Goal: Task Accomplishment & Management: Complete application form

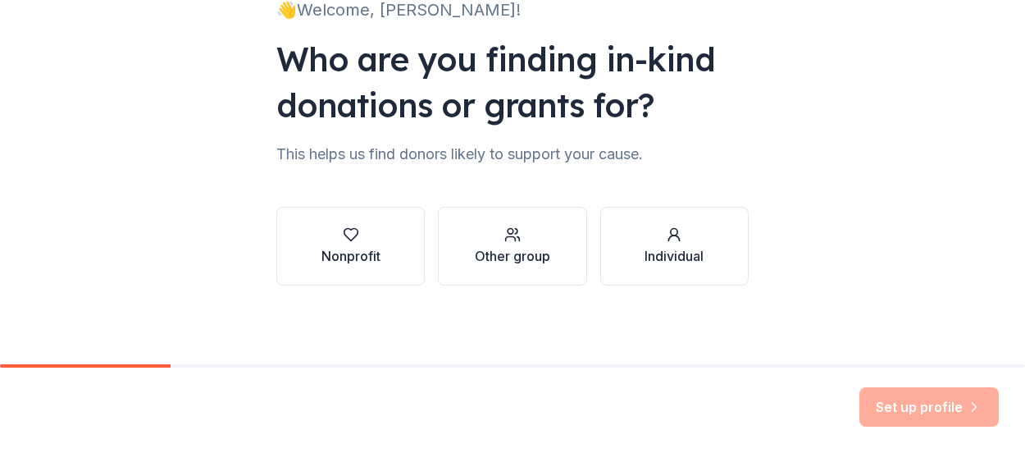
scroll to position [132, 0]
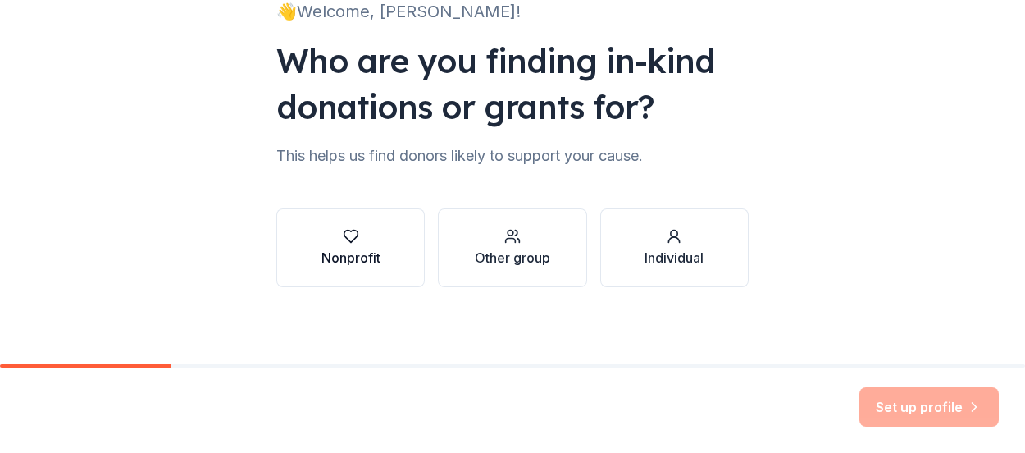
click at [344, 238] on icon "button" at bounding box center [351, 236] width 16 height 16
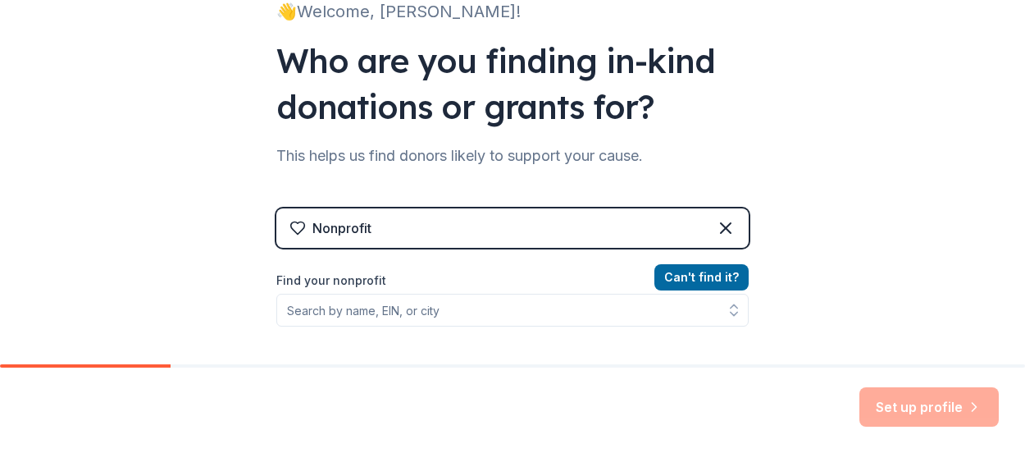
scroll to position [199, 0]
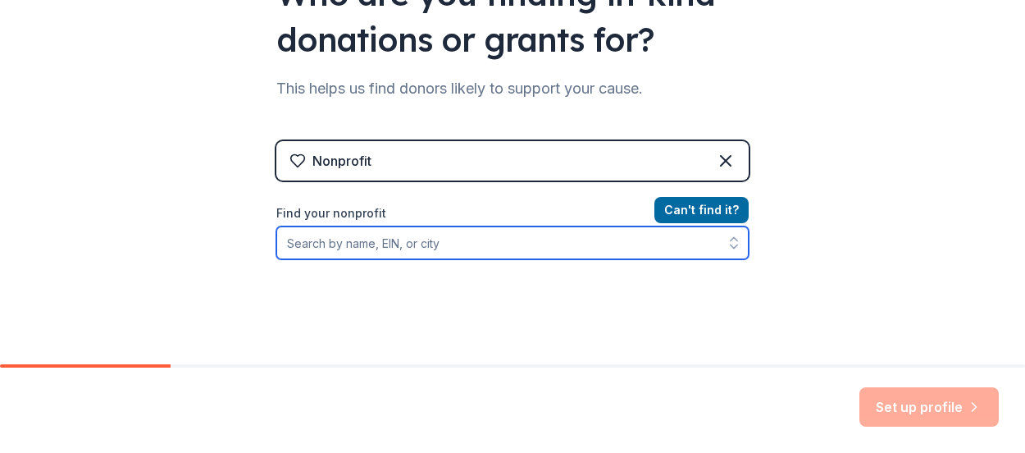
click at [497, 239] on input "Find your nonprofit" at bounding box center [512, 242] width 472 height 33
type input "Assistance League of Capistrano"
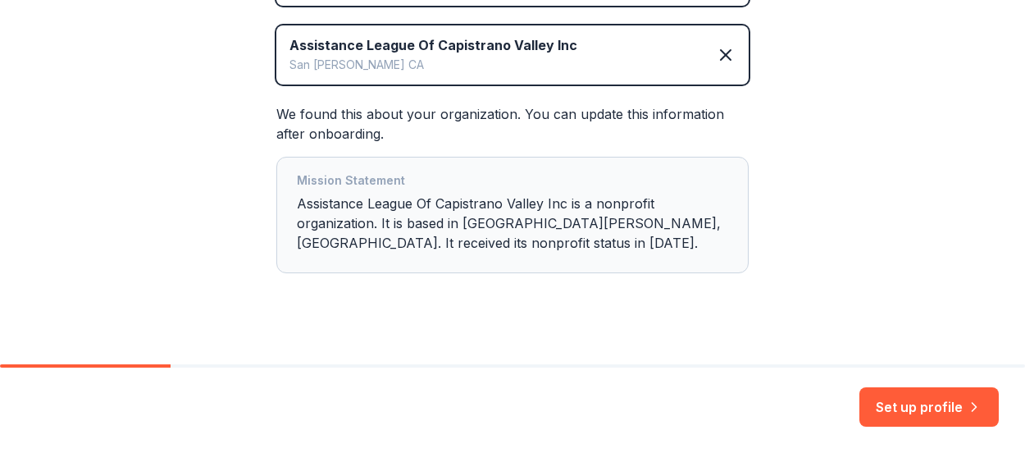
scroll to position [375, 0]
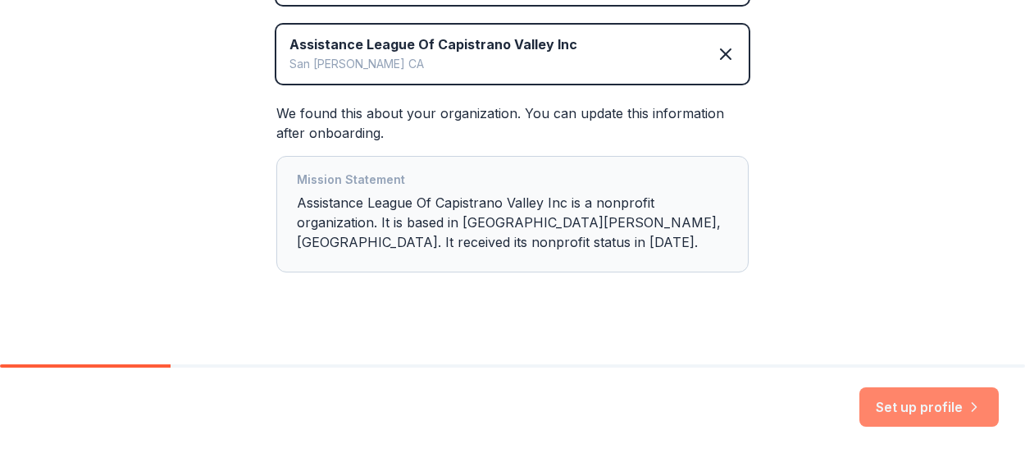
click at [909, 405] on button "Set up profile" at bounding box center [928, 406] width 139 height 39
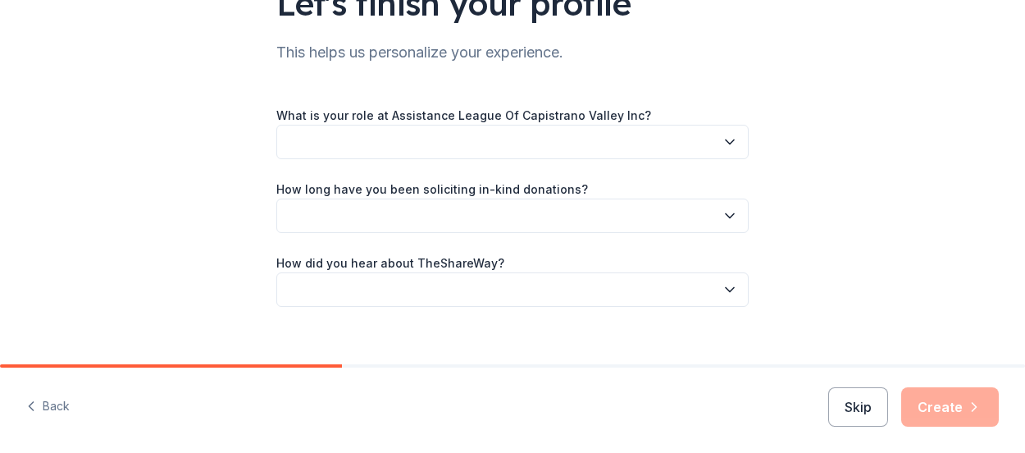
scroll to position [149, 0]
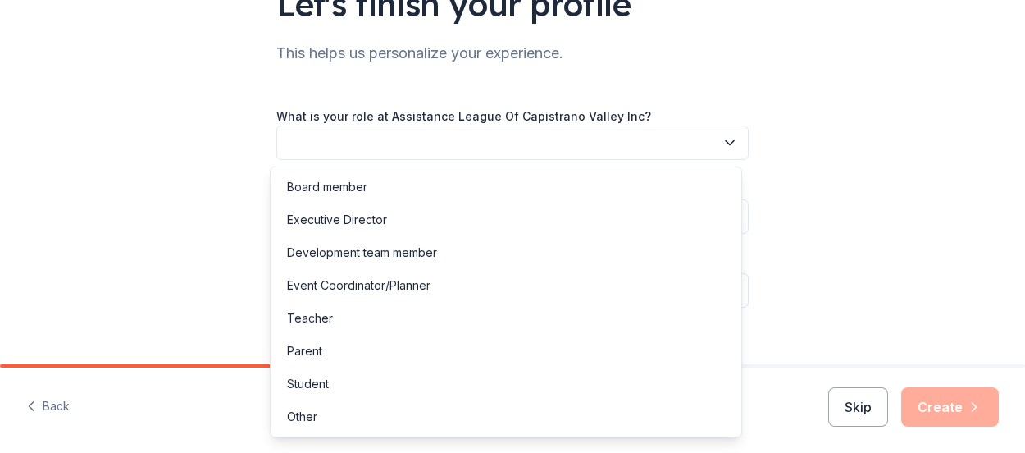
click at [723, 142] on icon "button" at bounding box center [730, 143] width 16 height 16
click at [617, 248] on div "Development team member" at bounding box center [506, 252] width 464 height 33
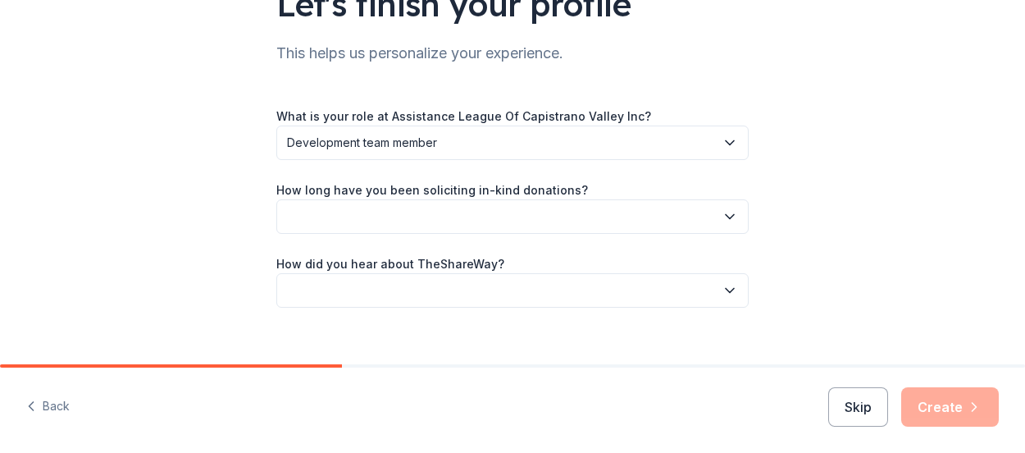
click at [727, 217] on icon "button" at bounding box center [730, 216] width 16 height 16
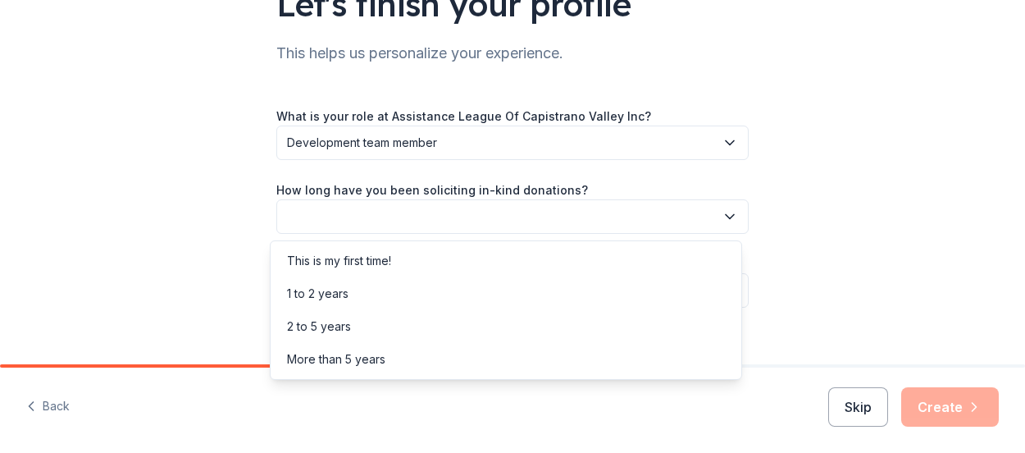
click at [798, 206] on div "Let's finish your profile This helps us personalize your experience. What is yo…" at bounding box center [512, 119] width 1025 height 536
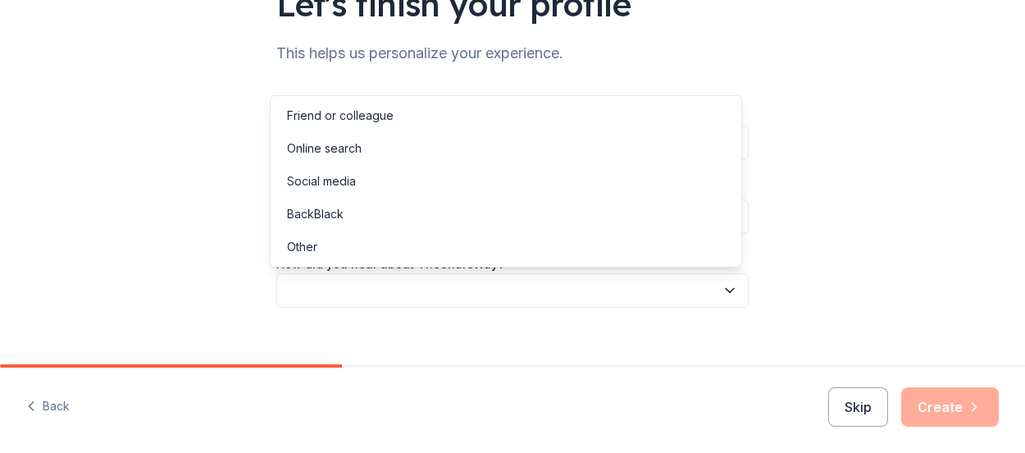
click at [726, 290] on icon "button" at bounding box center [730, 291] width 8 height 4
click at [590, 117] on div "Friend or colleague" at bounding box center [506, 115] width 464 height 33
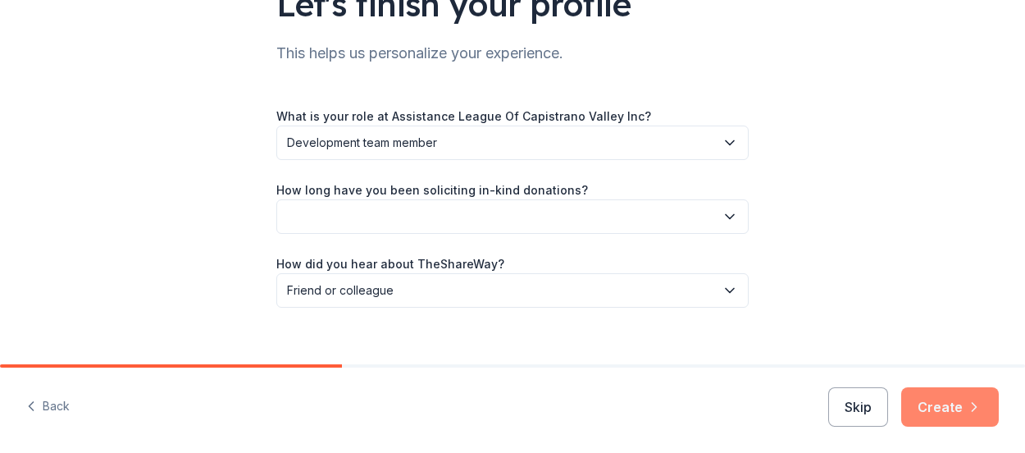
click at [945, 408] on button "Create" at bounding box center [950, 406] width 98 height 39
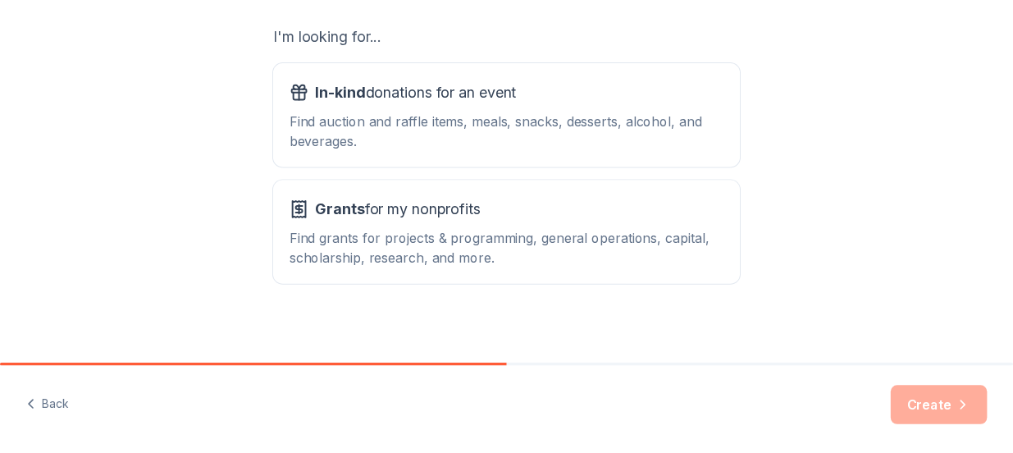
scroll to position [288, 0]
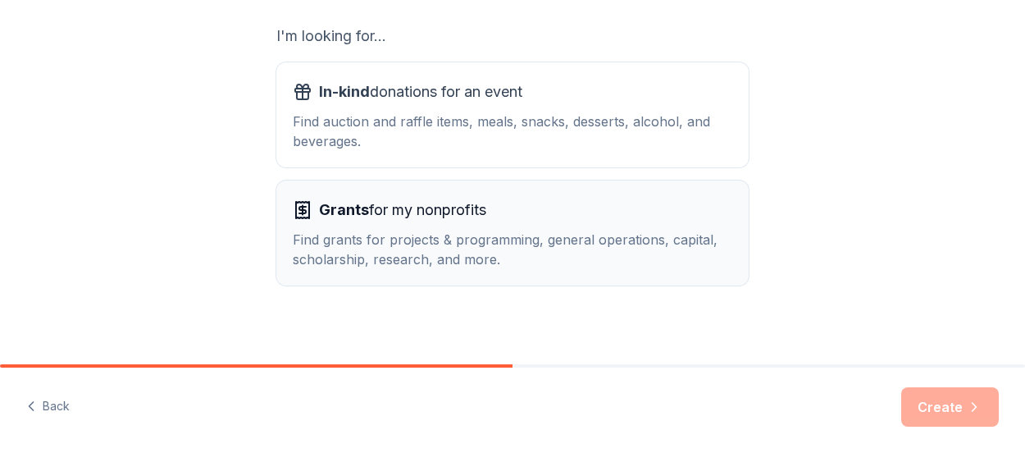
click at [490, 225] on div "Grants for my nonprofits Find grants for projects & programming, general operat…" at bounding box center [513, 233] width 440 height 72
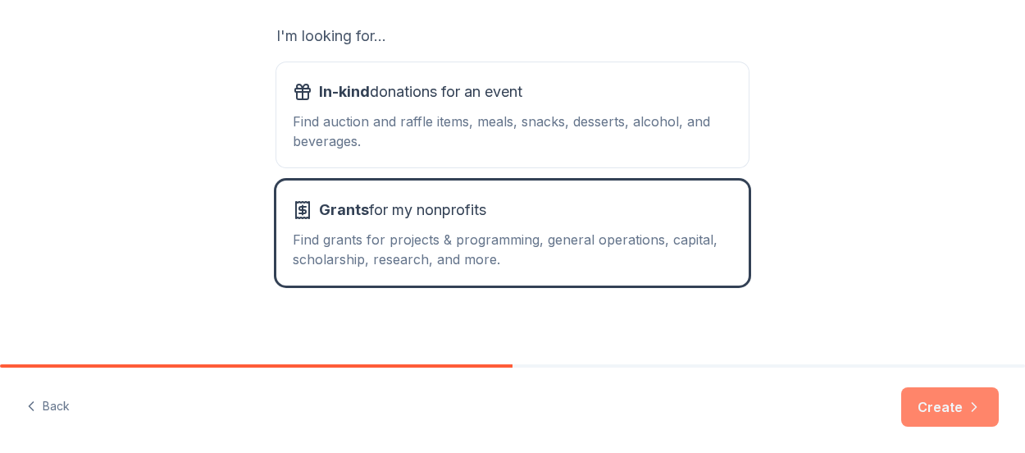
click at [923, 404] on button "Create" at bounding box center [950, 406] width 98 height 39
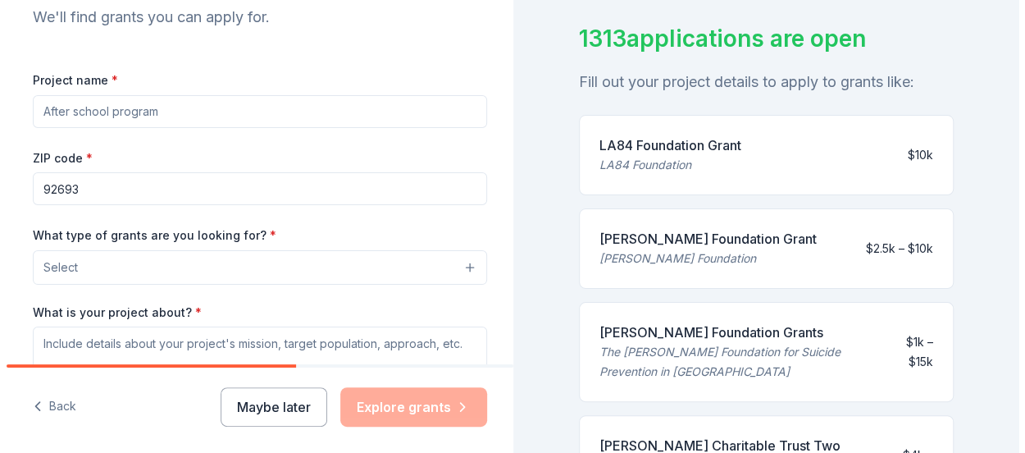
scroll to position [184, 0]
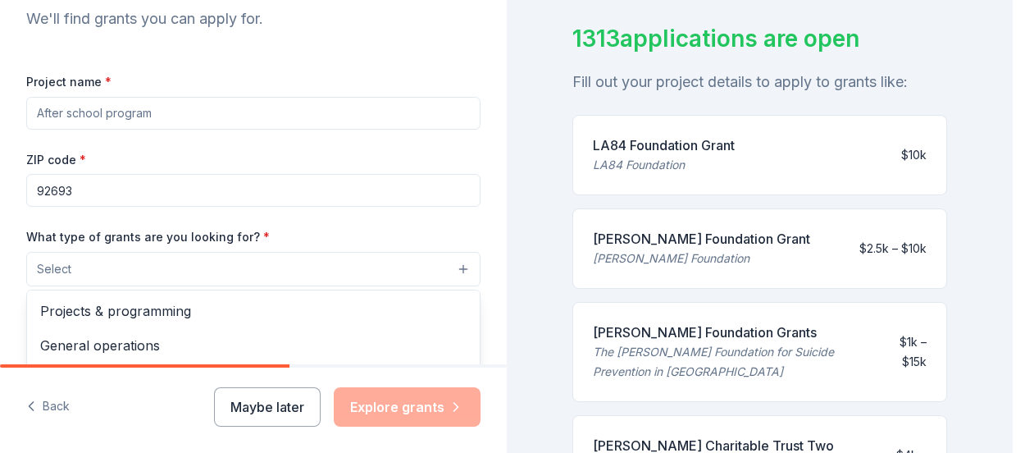
click at [451, 263] on button "Select" at bounding box center [253, 269] width 454 height 34
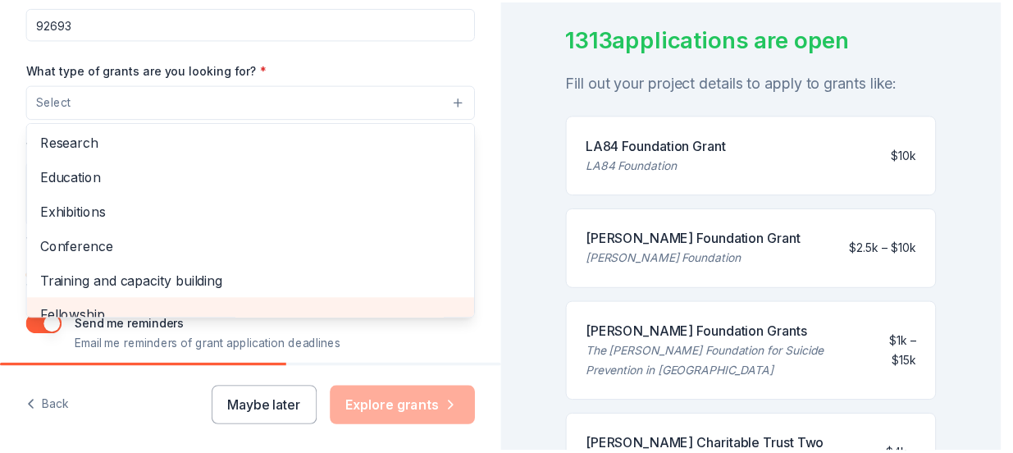
scroll to position [126, 0]
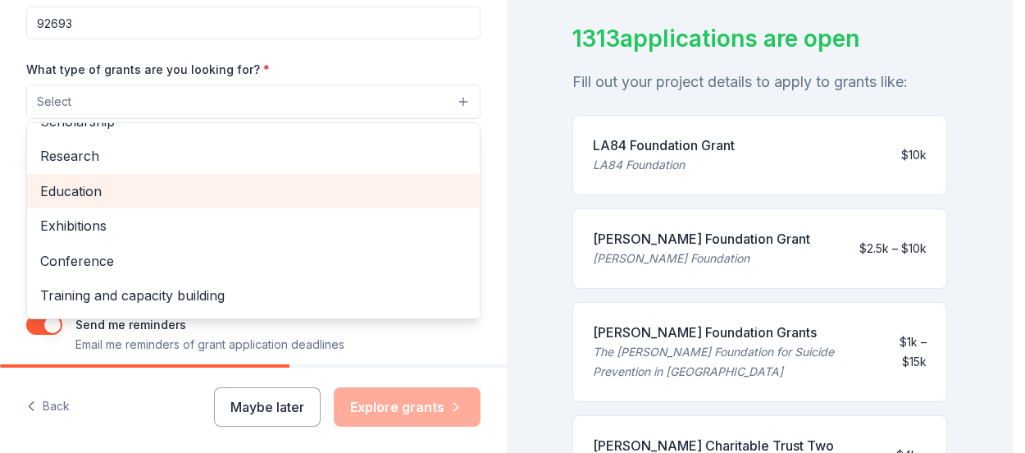
click at [261, 186] on span "Education" at bounding box center [253, 190] width 426 height 21
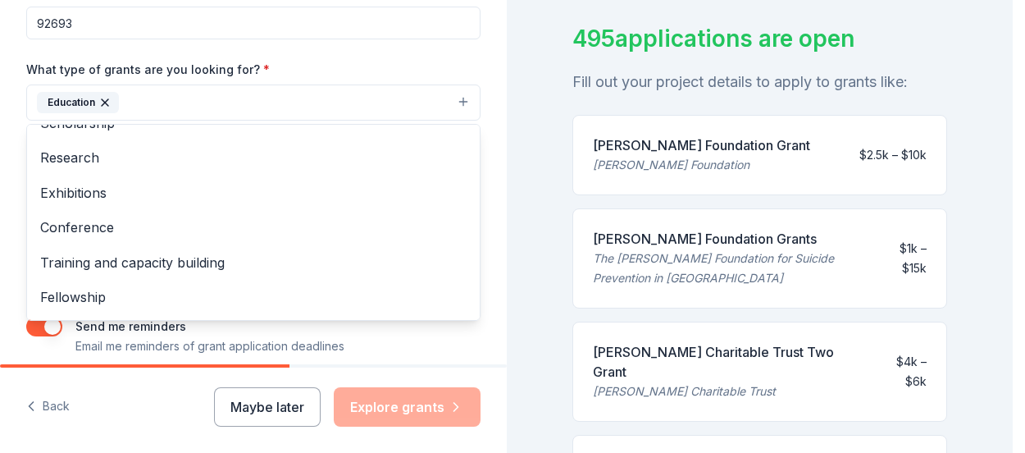
click at [483, 135] on div "Tell us about your project. We'll find grants you can apply for. Project name *…" at bounding box center [253, 42] width 507 height 786
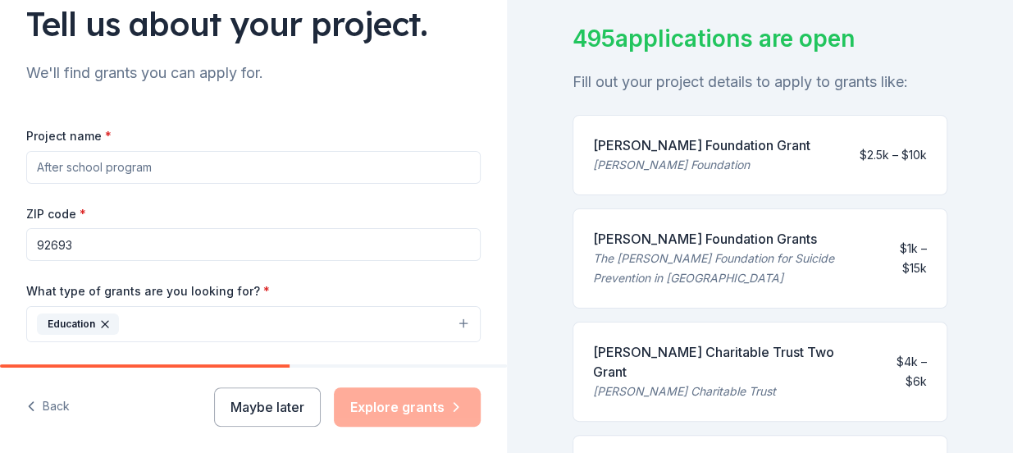
scroll to position [131, 0]
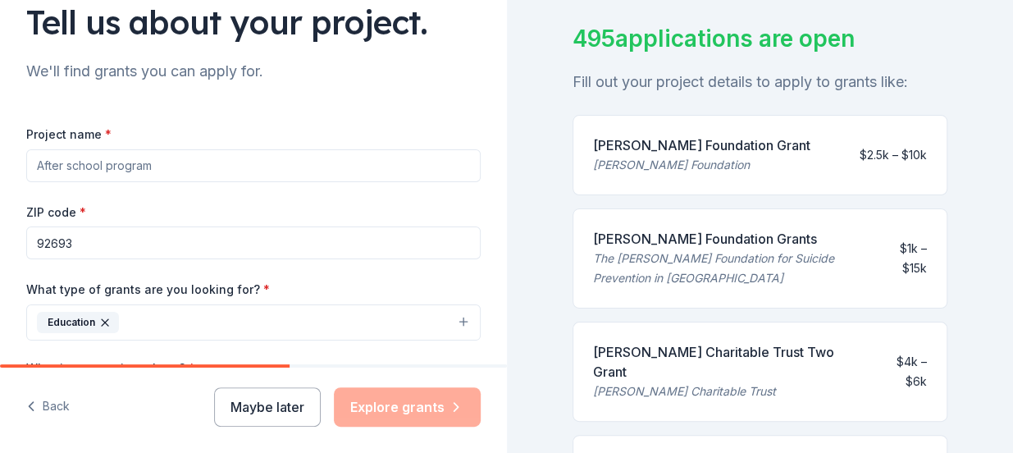
click at [39, 162] on input "Project name *" at bounding box center [253, 165] width 454 height 33
type input "Igniting Potential"
click at [80, 244] on input "92693" at bounding box center [253, 242] width 454 height 33
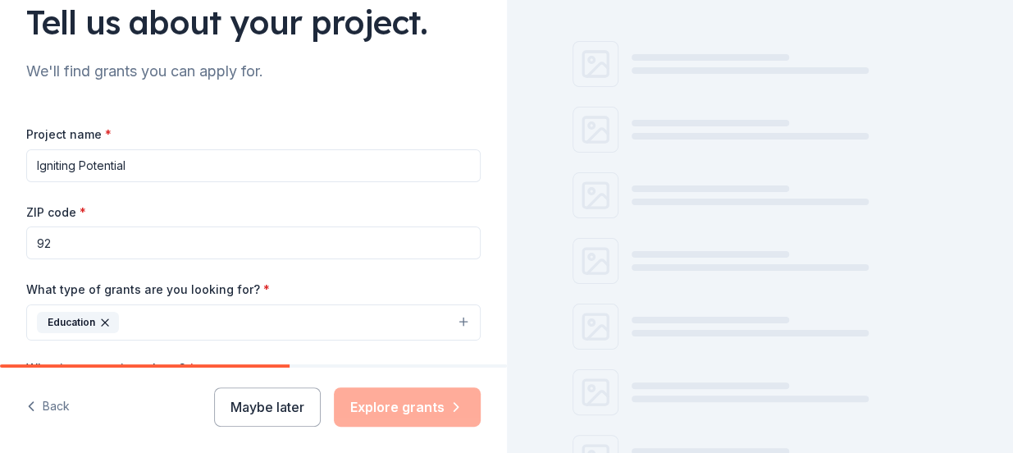
type input "92693"
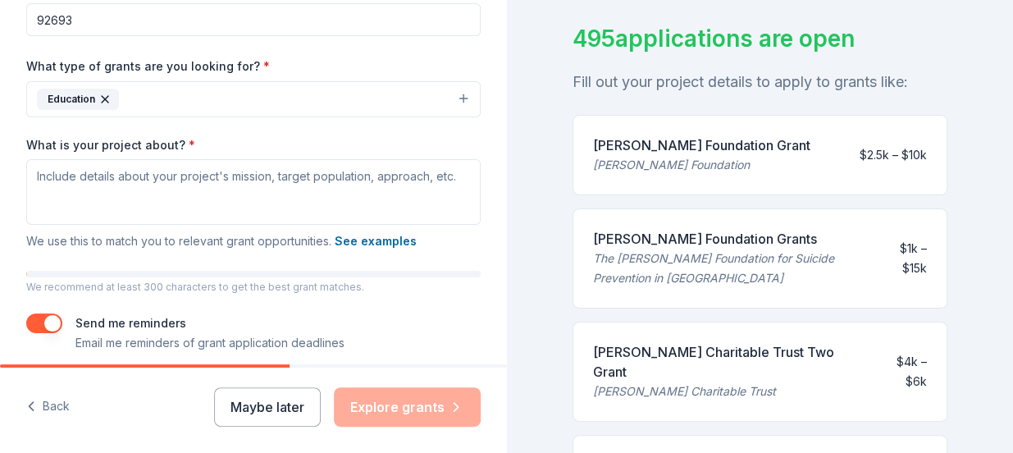
scroll to position [354, 0]
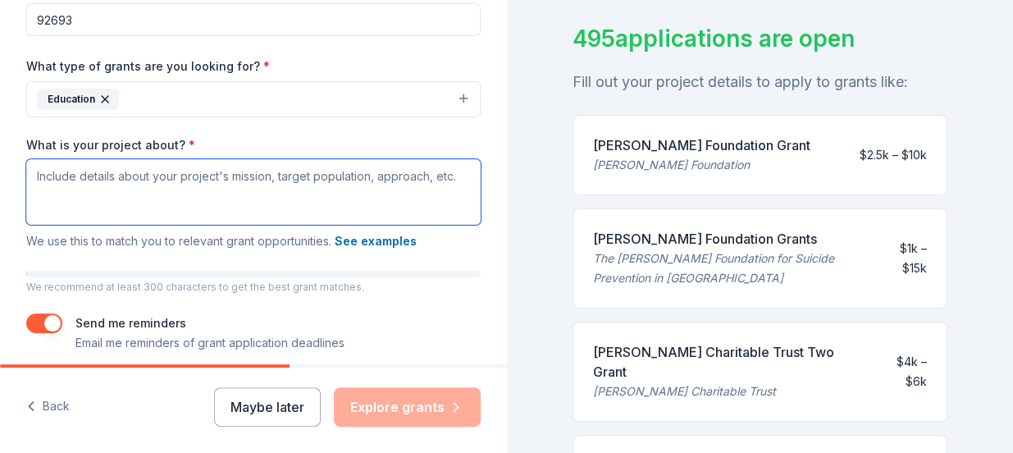
click at [129, 177] on textarea "What is your project about? *" at bounding box center [253, 192] width 454 height 66
paste textarea "Igniting Potential is our newest philanthropy that launched in [DATE]. This phi…"
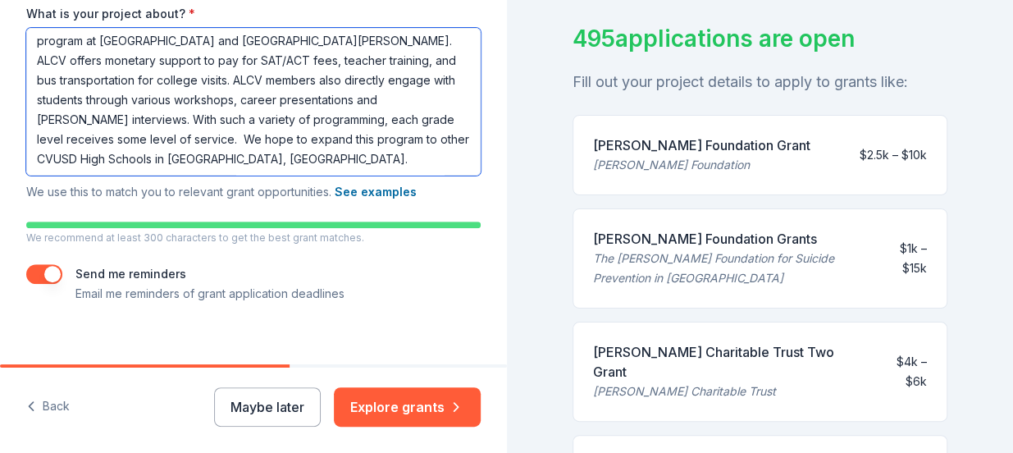
scroll to position [502, 0]
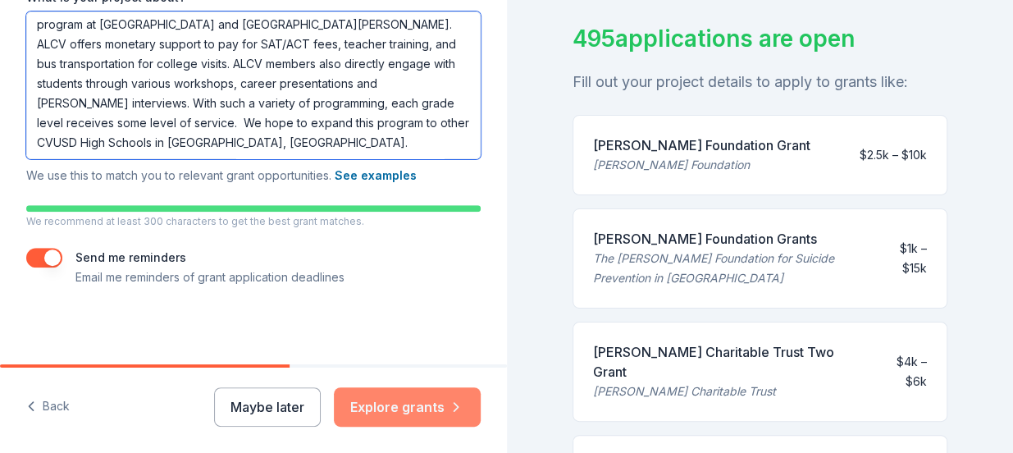
type textarea "Igniting Potential is our newest philanthropy that launched in [DATE]. This phi…"
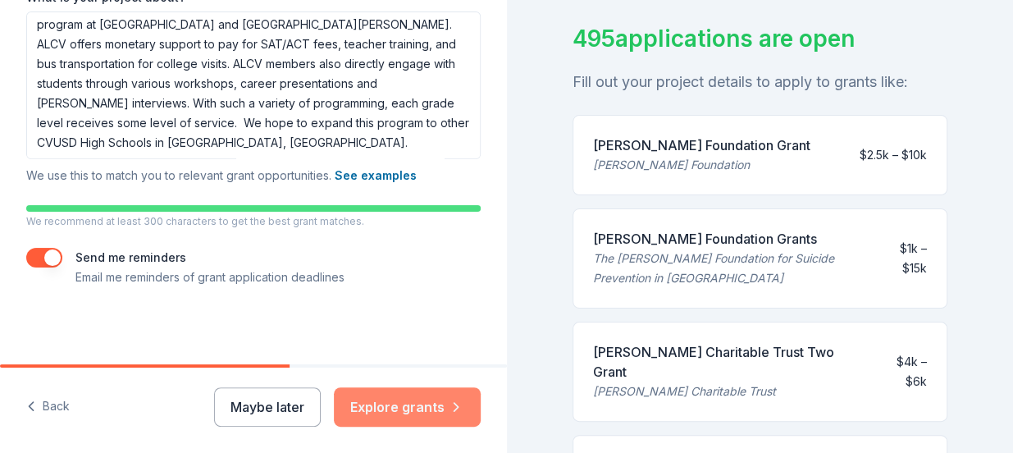
click at [413, 411] on button "Explore grants" at bounding box center [407, 406] width 147 height 39
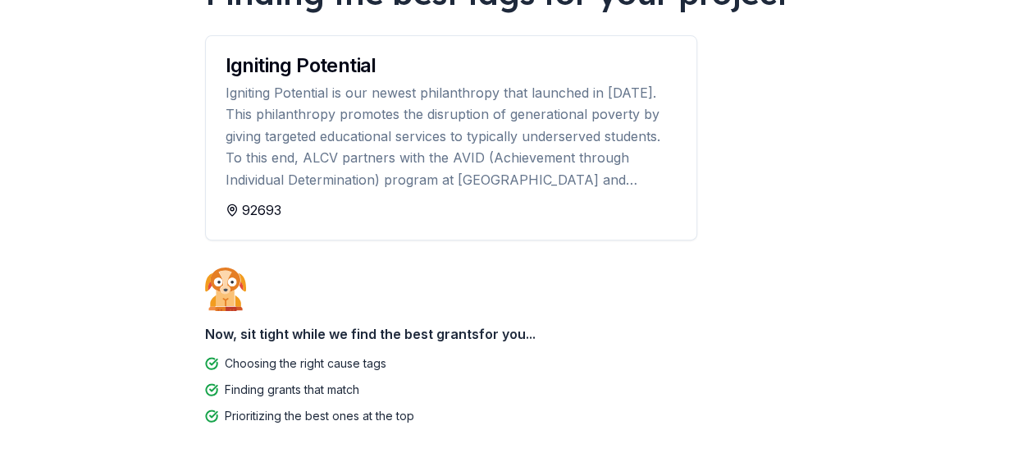
scroll to position [248, 0]
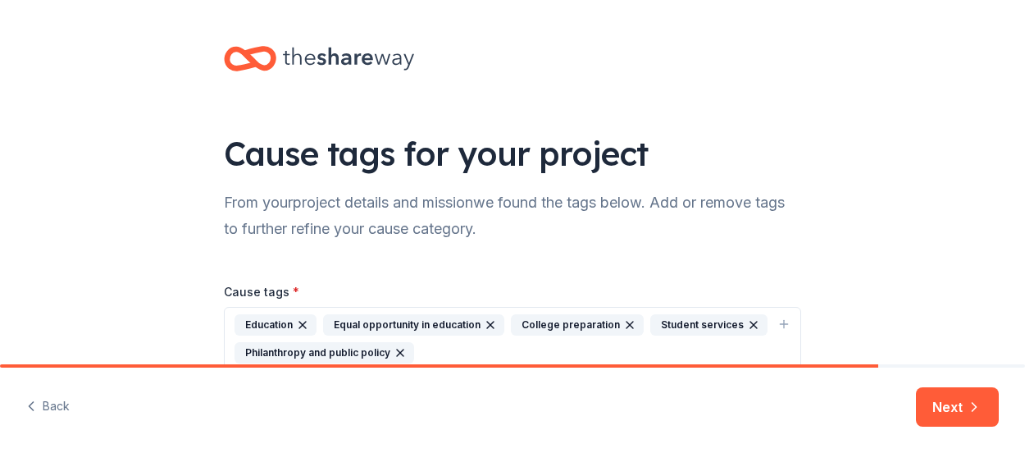
scroll to position [83, 0]
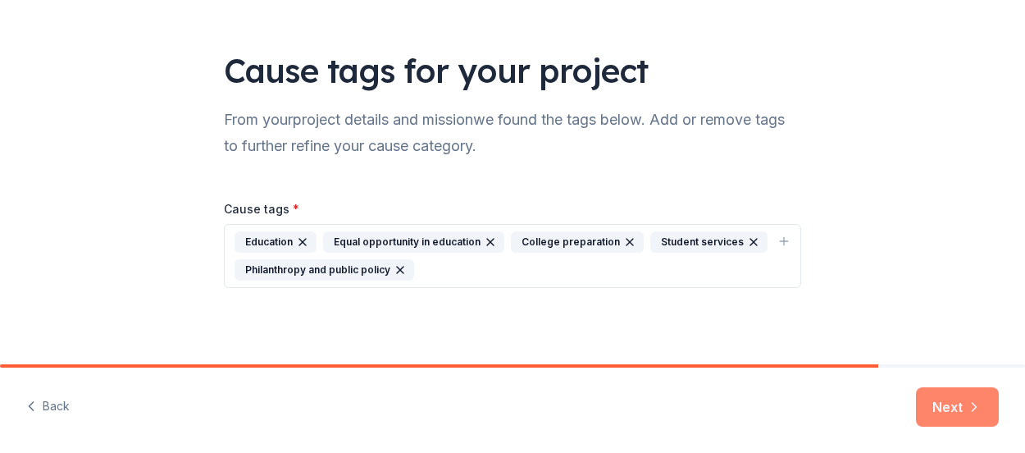
click at [945, 408] on button "Next" at bounding box center [957, 406] width 83 height 39
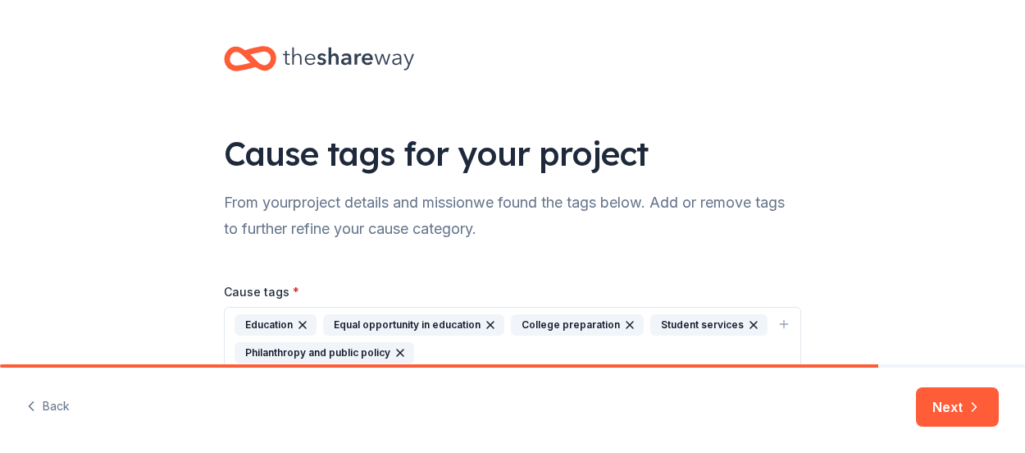
drag, startPoint x: 271, startPoint y: 12, endPoint x: 252, endPoint y: -6, distance: 26.7
click at [252, 0] on html "Cause tags for your project From your project details and mission we found the …" at bounding box center [512, 226] width 1025 height 453
click at [944, 413] on button "Next" at bounding box center [957, 406] width 83 height 39
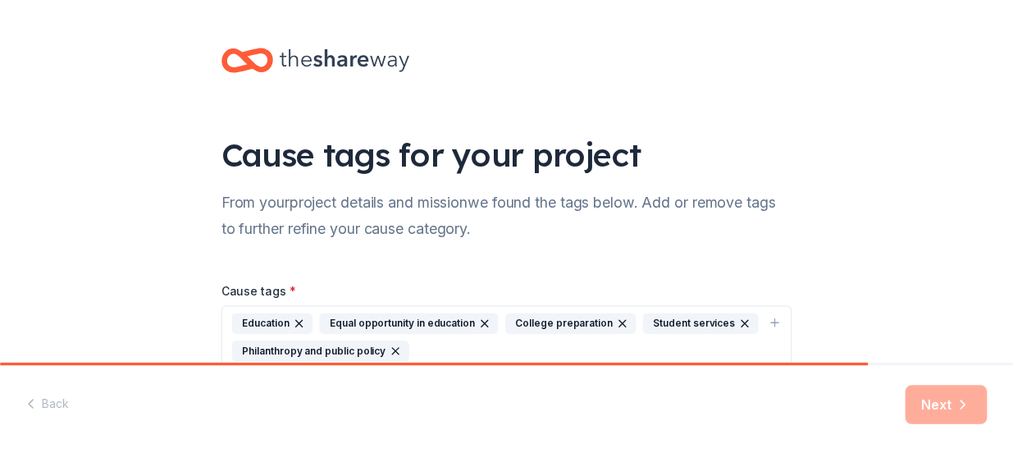
scroll to position [83, 0]
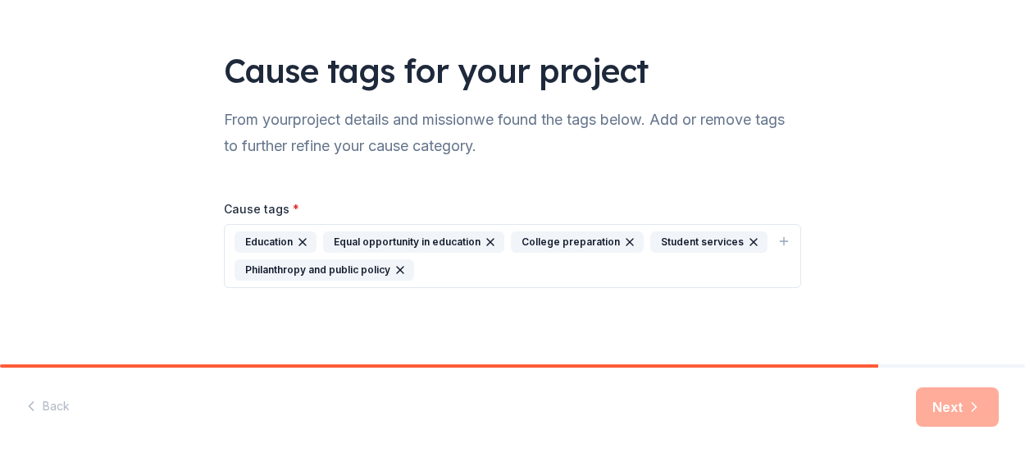
click at [947, 405] on div "Next" at bounding box center [957, 406] width 83 height 39
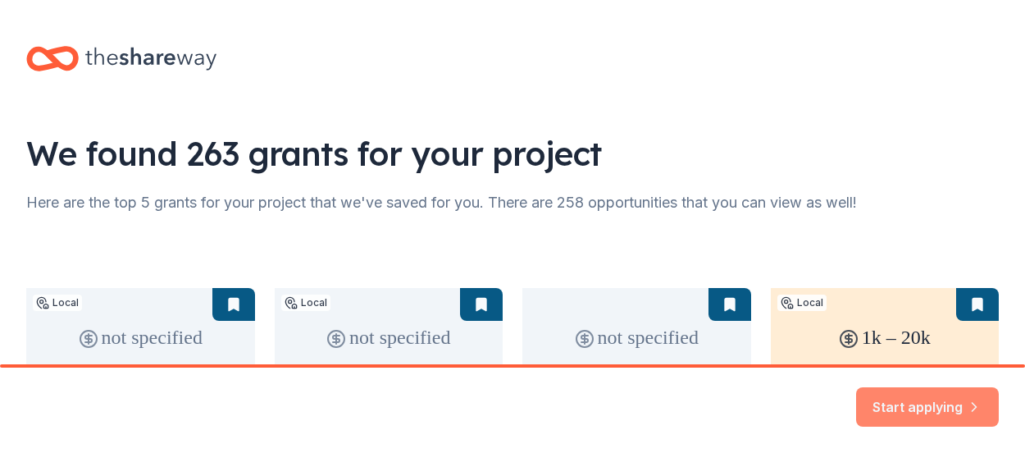
click at [919, 401] on button "Start applying" at bounding box center [927, 396] width 143 height 39
